Goal: Browse casually: Explore the website without a specific task or goal

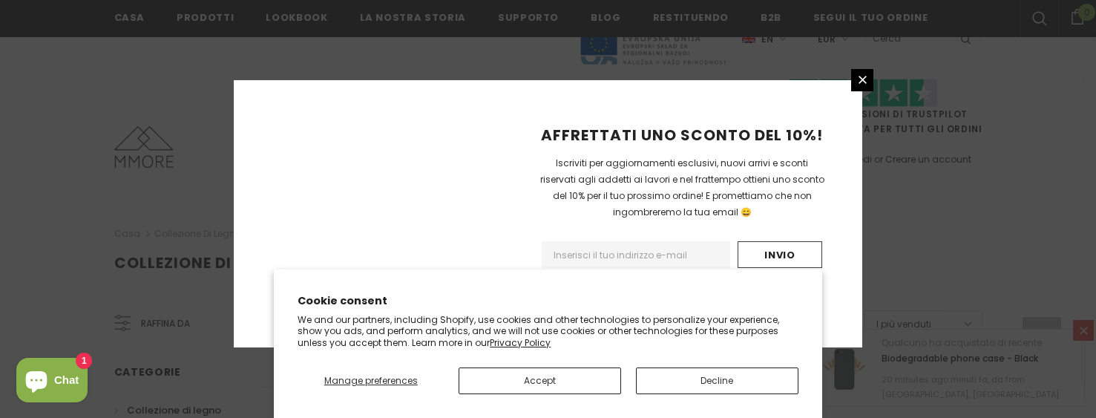
scroll to position [1103, 0]
